Goal: Check status: Check status

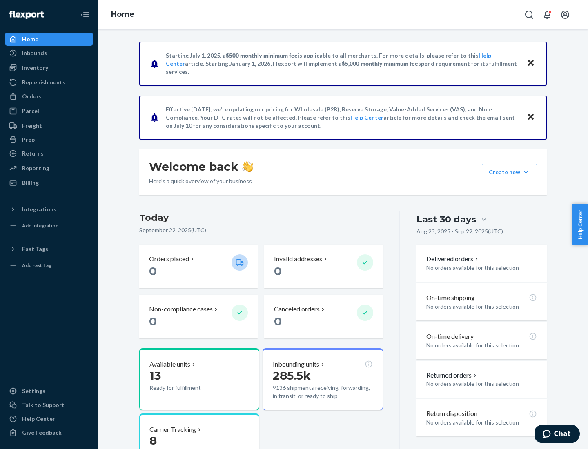
click at [526, 172] on button "Create new Create new inbound Create new order Create new product" at bounding box center [509, 172] width 55 height 16
click at [34, 53] on div "Inbounds" at bounding box center [34, 53] width 25 height 8
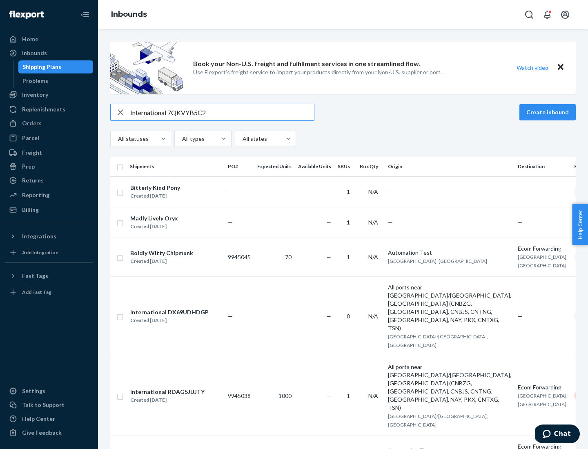
type input "International 7QKVYB5C29"
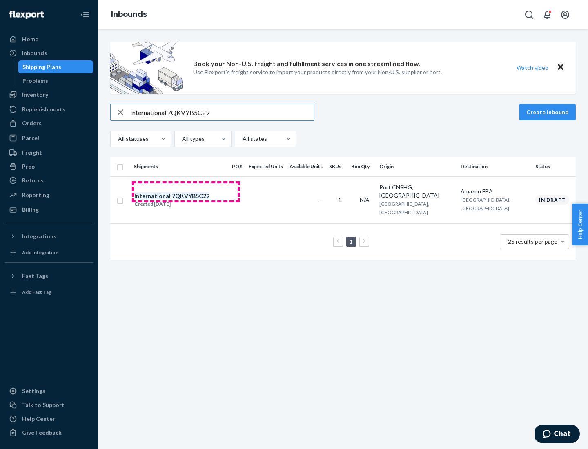
click at [186, 200] on div "Created [DATE]" at bounding box center [171, 204] width 75 height 8
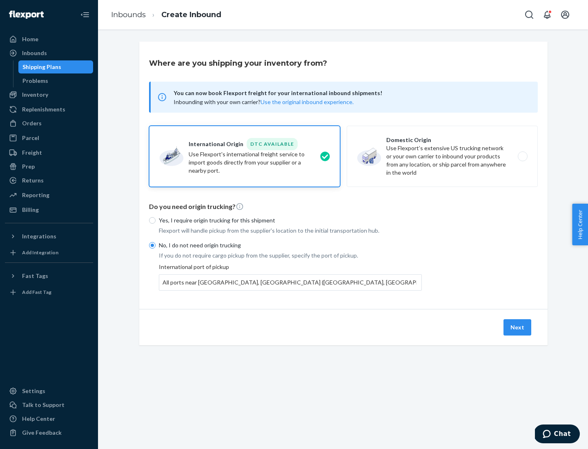
click at [518, 327] on button "Next" at bounding box center [518, 327] width 28 height 16
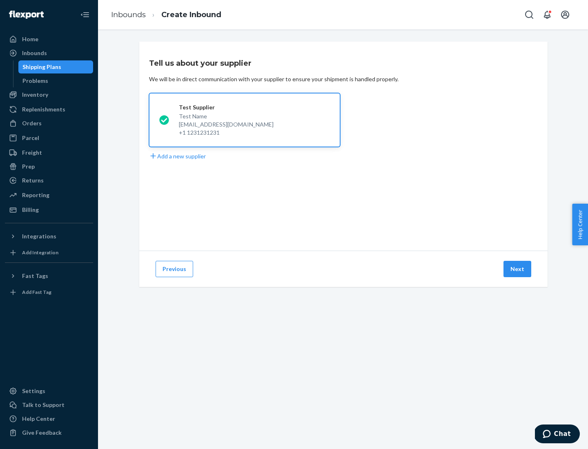
click at [518, 269] on button "Next" at bounding box center [518, 269] width 28 height 16
